Goal: Information Seeking & Learning: Learn about a topic

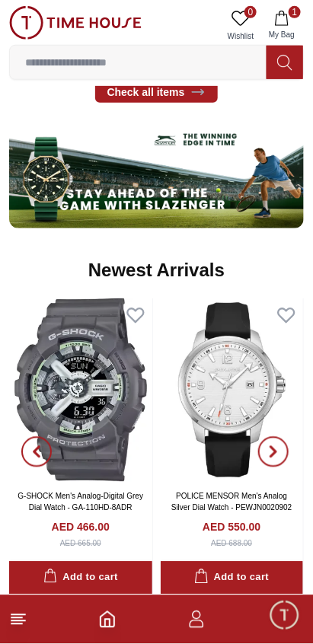
scroll to position [801, 0]
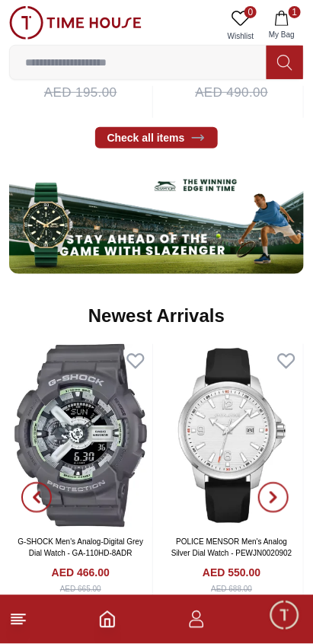
click at [210, 411] on img at bounding box center [232, 435] width 143 height 183
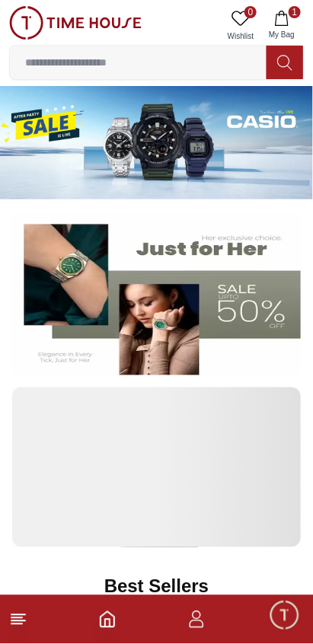
scroll to position [801, 0]
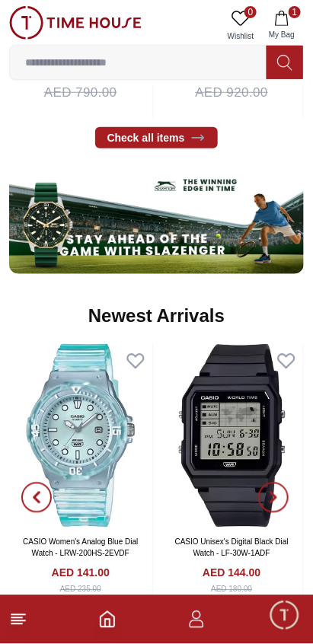
click at [285, 21] on icon "button" at bounding box center [281, 18] width 15 height 15
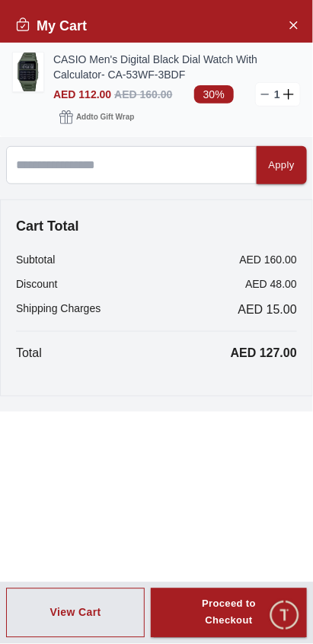
click at [33, 69] on img at bounding box center [28, 72] width 30 height 39
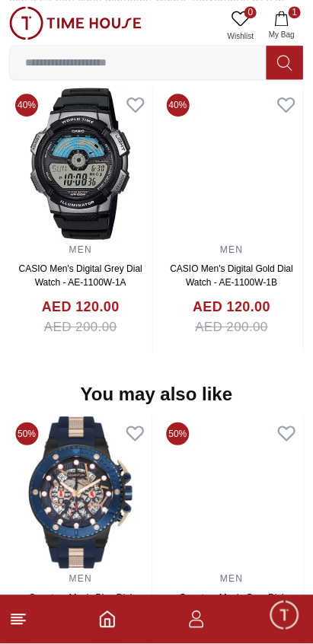
scroll to position [1259, 0]
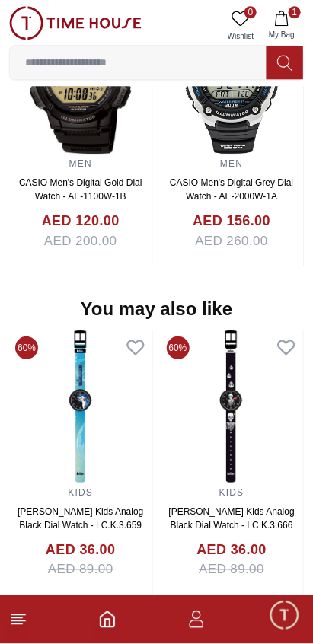
click at [152, 368] on img at bounding box center [80, 406] width 143 height 152
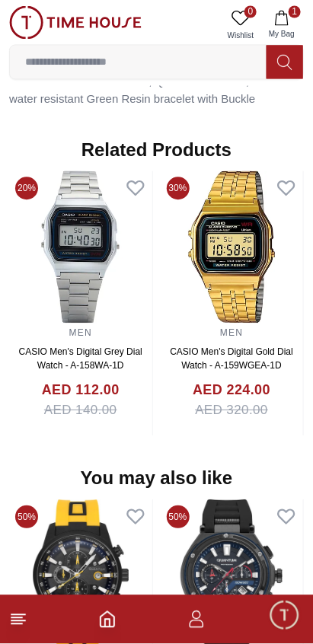
scroll to position [1259, 0]
